Goal: Book appointment/travel/reservation

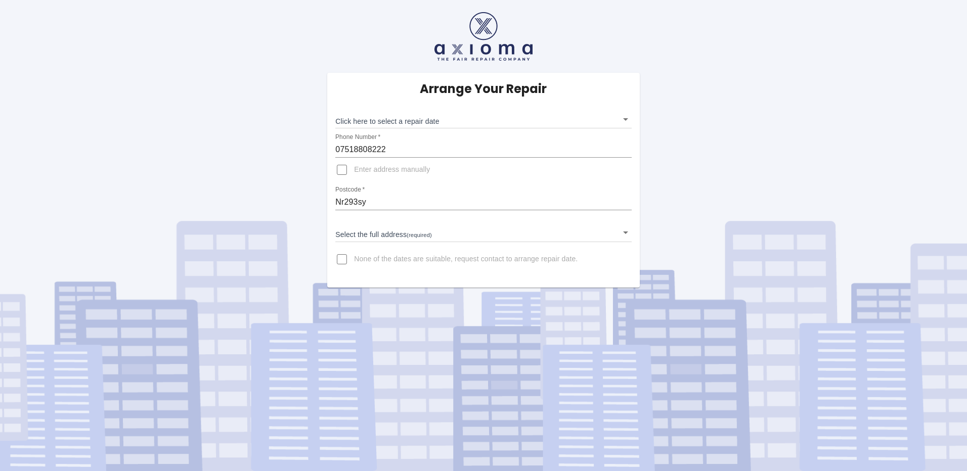
click at [488, 232] on body "Arrange Your Repair Click here to select a repair date ​ Phone Number   * 07518…" at bounding box center [483, 235] width 967 height 471
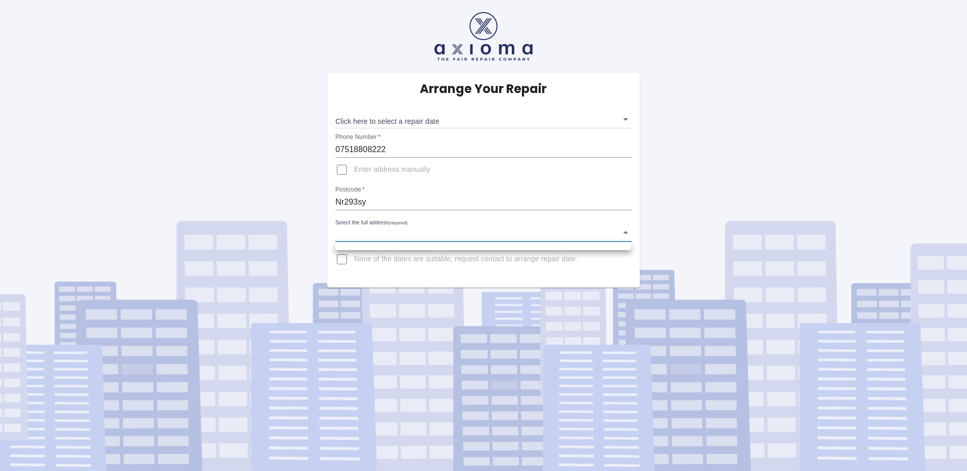
click at [622, 232] on div at bounding box center [483, 235] width 967 height 471
click at [624, 119] on body "Arrange Your Repair Click here to select a repair date ​ Phone Number   * 07518…" at bounding box center [483, 235] width 967 height 471
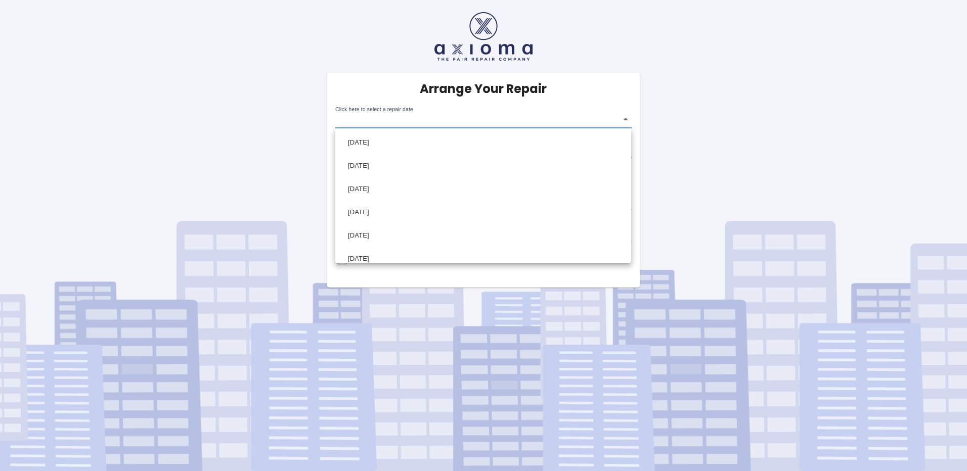
click at [575, 97] on div at bounding box center [483, 235] width 967 height 471
click at [624, 232] on body "Arrange Your Repair Click here to select a repair date ​ Phone Number   * 07518…" at bounding box center [483, 235] width 967 height 471
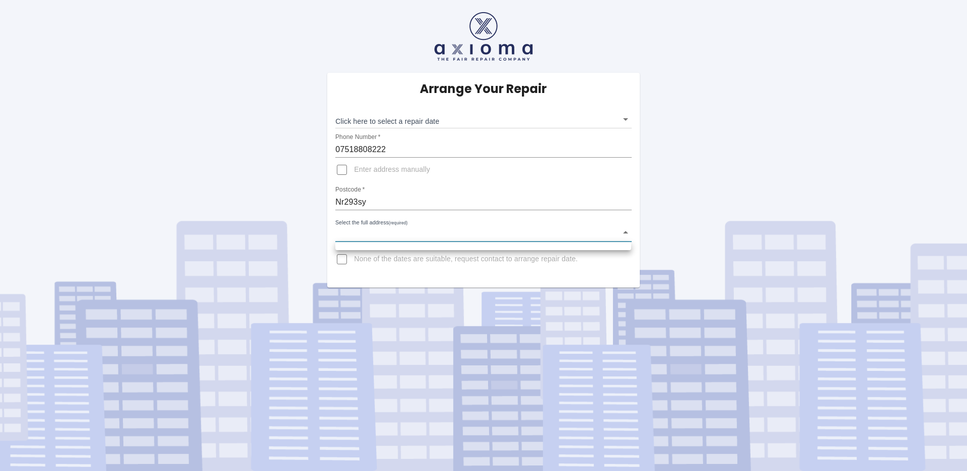
click at [624, 232] on div at bounding box center [483, 235] width 967 height 471
click at [342, 167] on input "Enter address manually" at bounding box center [342, 170] width 24 height 24
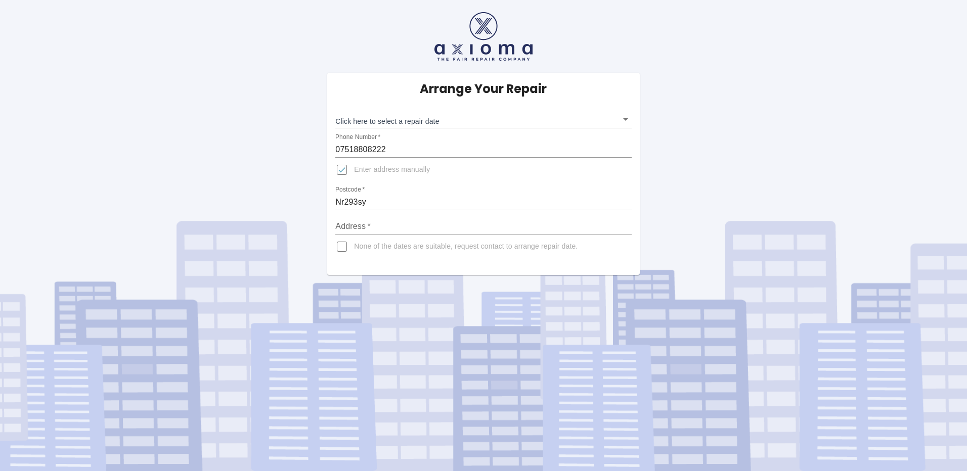
click at [384, 223] on input "Address   *" at bounding box center [483, 226] width 296 height 16
click at [341, 169] on input "Enter address manually" at bounding box center [342, 170] width 24 height 24
checkbox input "false"
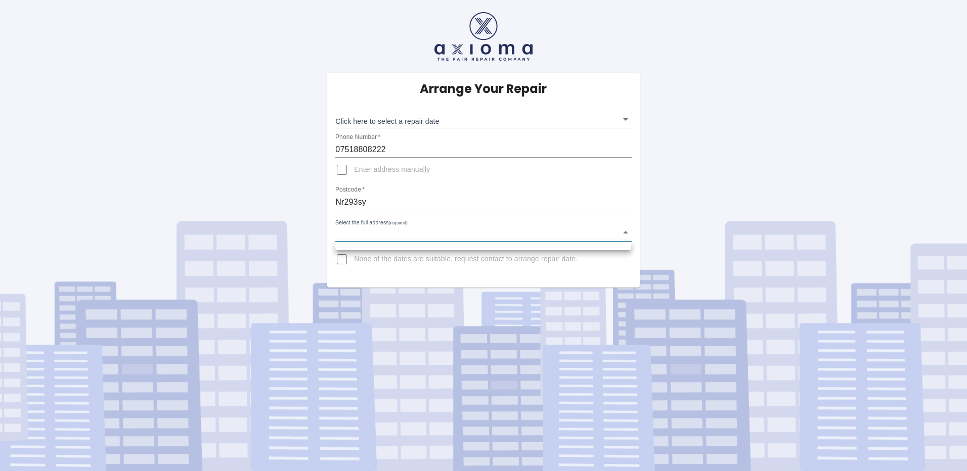
click at [625, 231] on body "Arrange Your Repair Click here to select a repair date ​ Phone Number   * 07518…" at bounding box center [483, 235] width 967 height 471
click at [624, 231] on div at bounding box center [483, 235] width 967 height 471
click at [624, 118] on body "Arrange Your Repair Click here to select a repair date ​ Phone Number   * 07518…" at bounding box center [483, 235] width 967 height 471
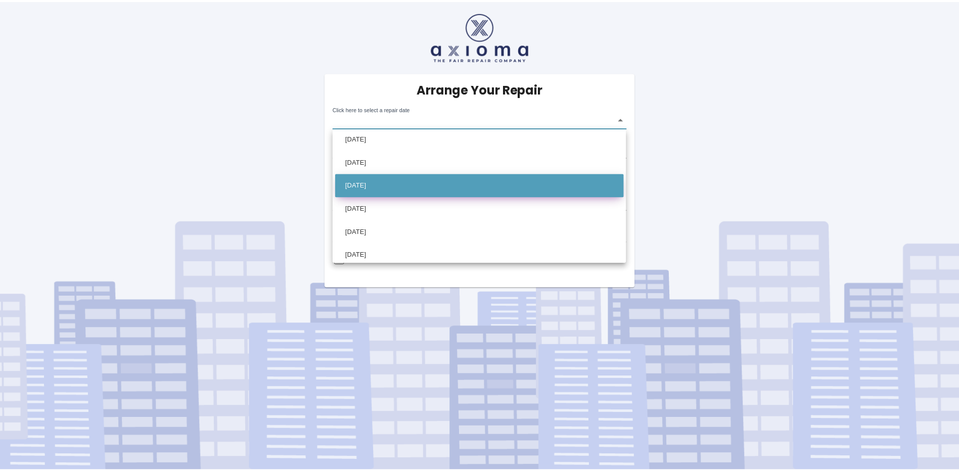
scroll to position [101, 0]
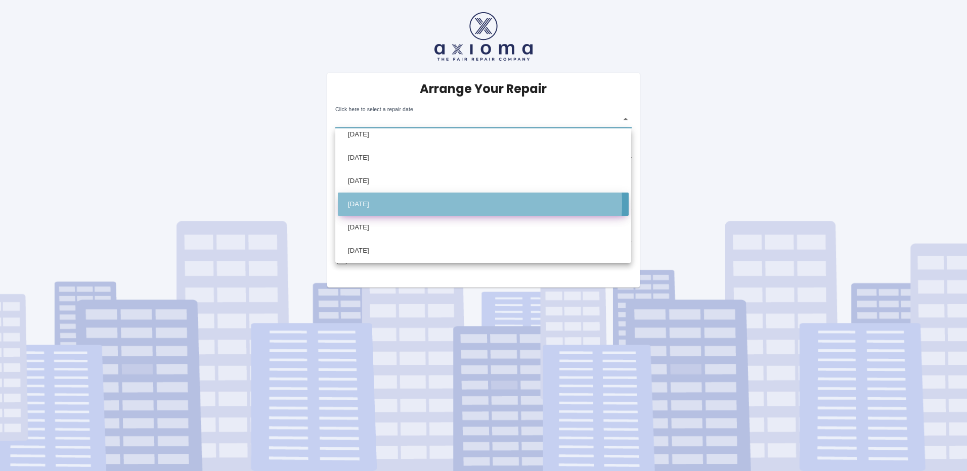
click at [421, 203] on li "[DATE]" at bounding box center [483, 204] width 291 height 23
type input "[DATE]T00:00:00.000Z"
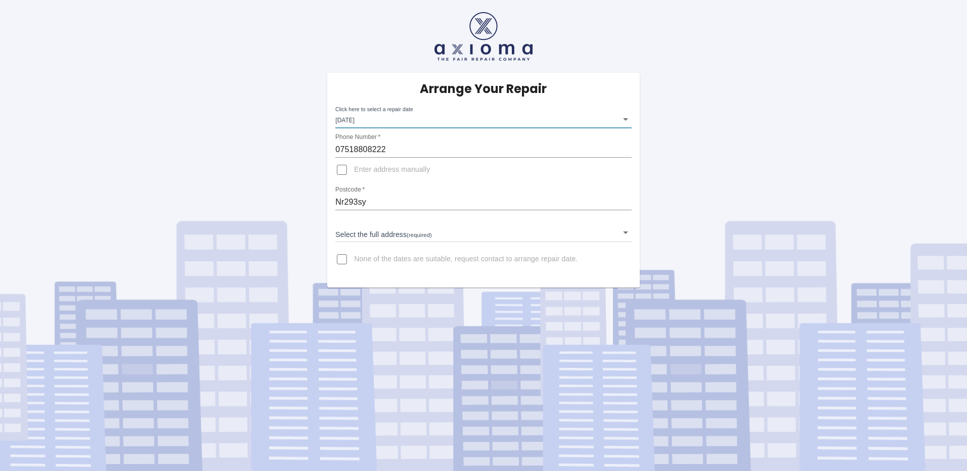
click at [625, 231] on body "Arrange Your Repair Click here to select a repair date [DATE] [DATE]T00:00:00.0…" at bounding box center [483, 235] width 967 height 471
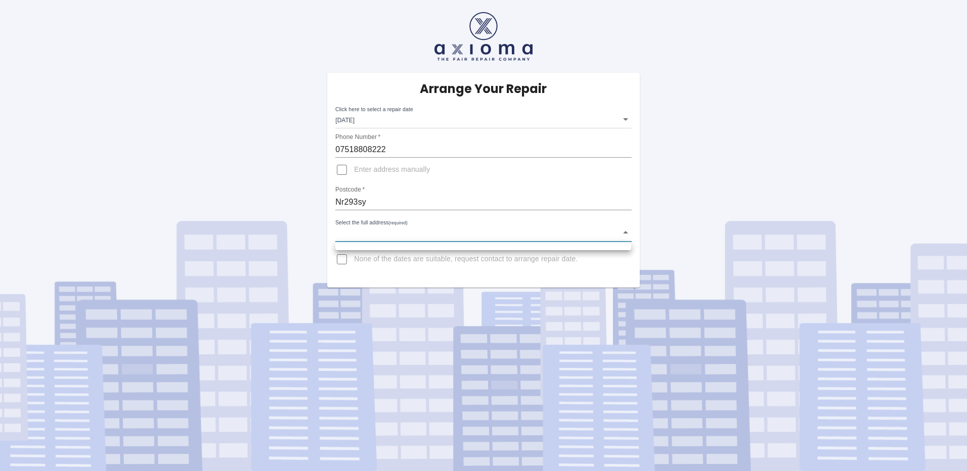
click at [625, 231] on div at bounding box center [483, 235] width 967 height 471
click at [340, 168] on input "Enter address manually" at bounding box center [342, 170] width 24 height 24
checkbox input "true"
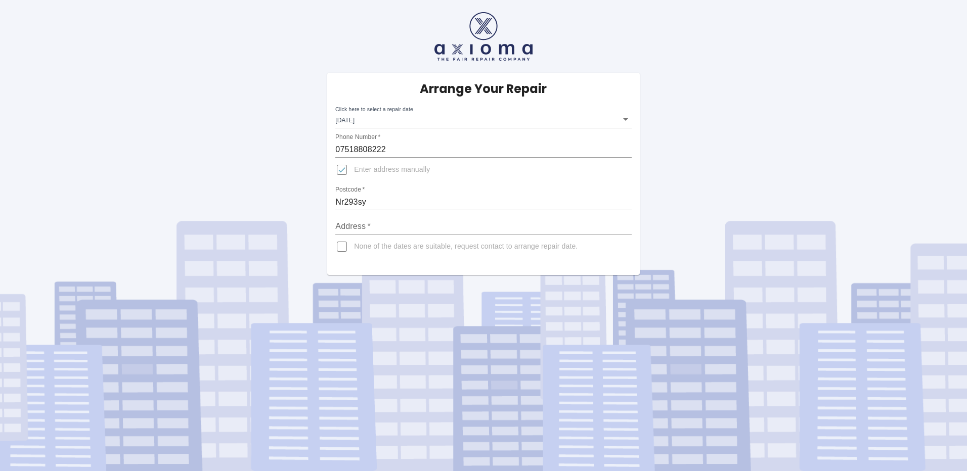
click at [401, 222] on input "Address   *" at bounding box center [483, 226] width 296 height 16
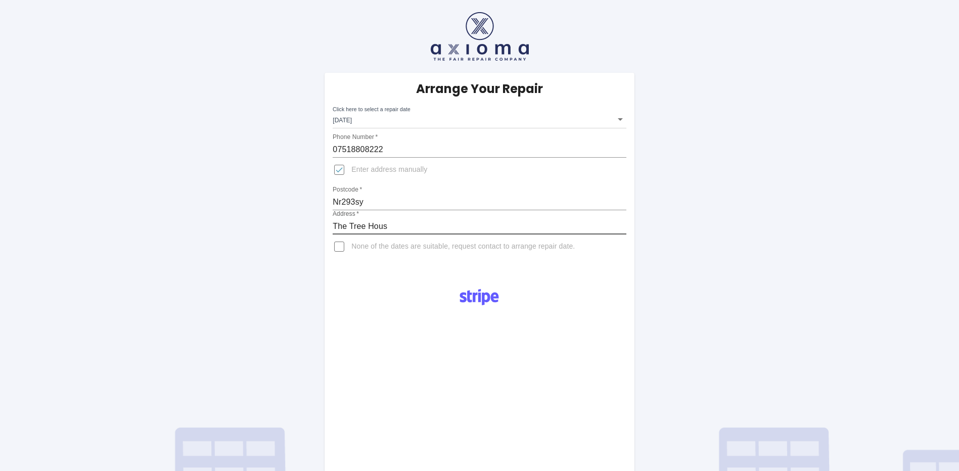
type input "The Tree House"
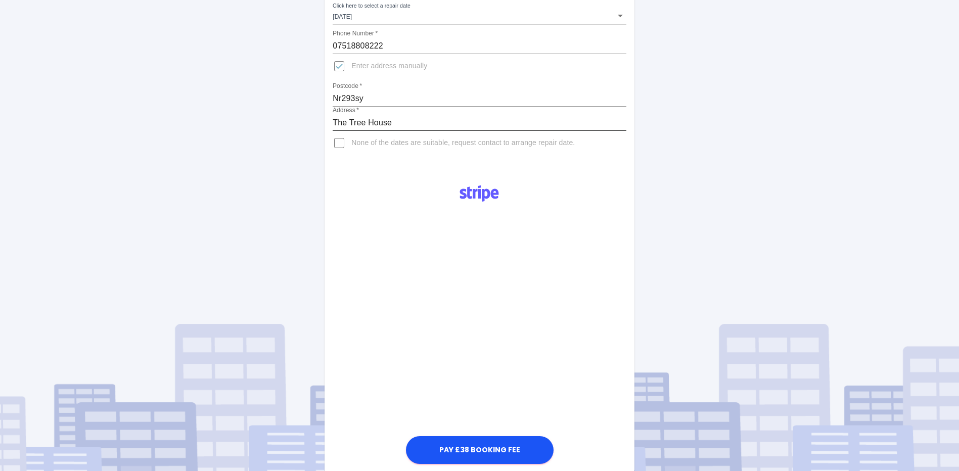
scroll to position [0, 0]
